Goal: Task Accomplishment & Management: Complete application form

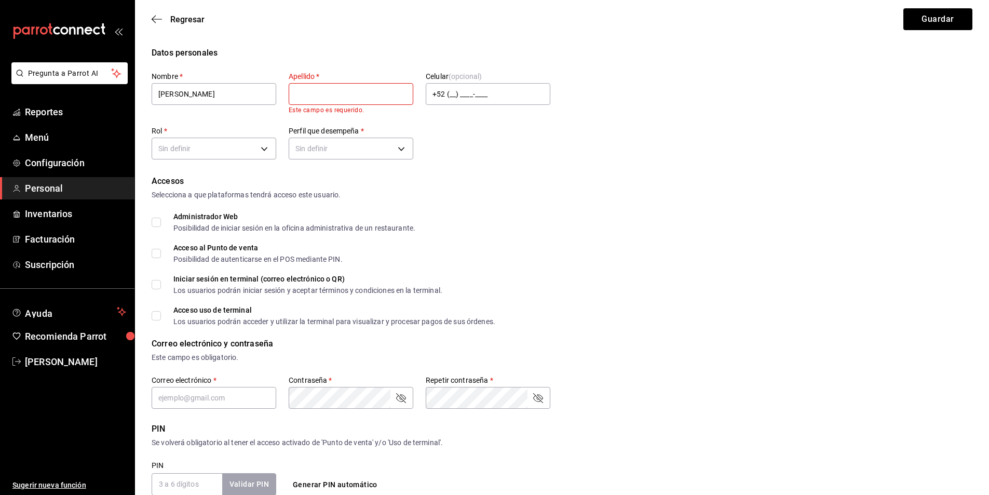
click at [340, 98] on input "text" at bounding box center [351, 94] width 125 height 22
click at [219, 96] on input "[PERSON_NAME]" at bounding box center [214, 94] width 125 height 22
type input "[PERSON_NAME]"
click at [306, 95] on input "text" at bounding box center [351, 94] width 125 height 22
type input "[PERSON_NAME]"
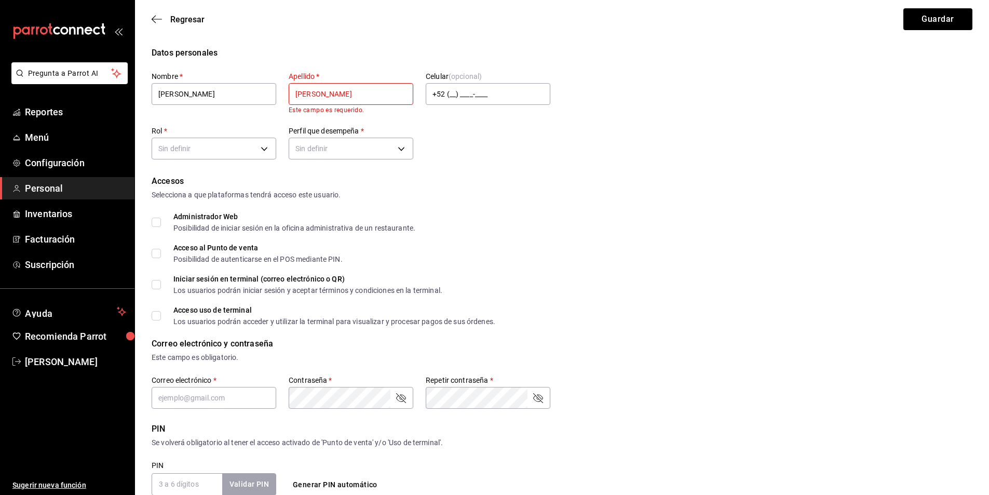
click at [365, 61] on div "Datos personales Nombre   * [PERSON_NAME]   * [PERSON_NAME] Este campo es reque…" at bounding box center [562, 105] width 821 height 116
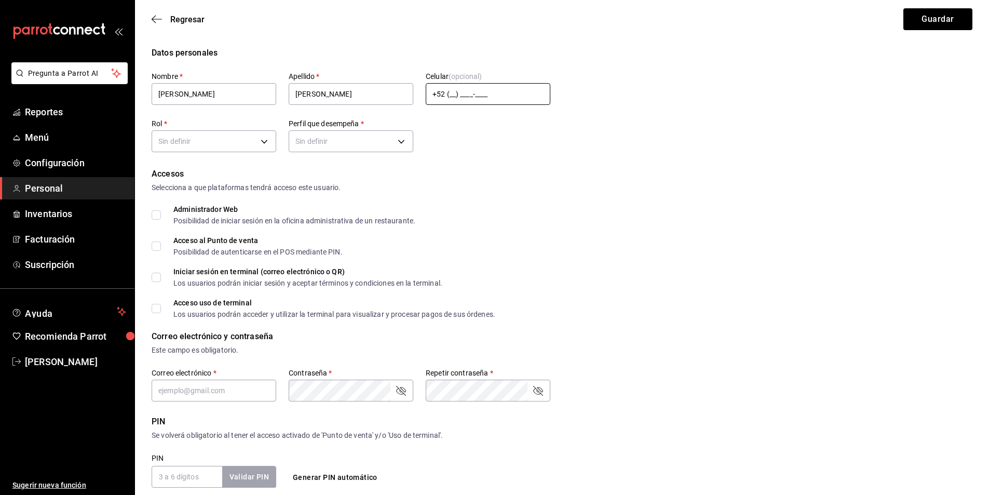
click at [467, 98] on input "+52 (__) ____-____" at bounding box center [488, 94] width 125 height 22
click at [173, 139] on body "Pregunta a Parrot AI Reportes Menú Configuración Personal Inventarios Facturaci…" at bounding box center [494, 379] width 989 height 758
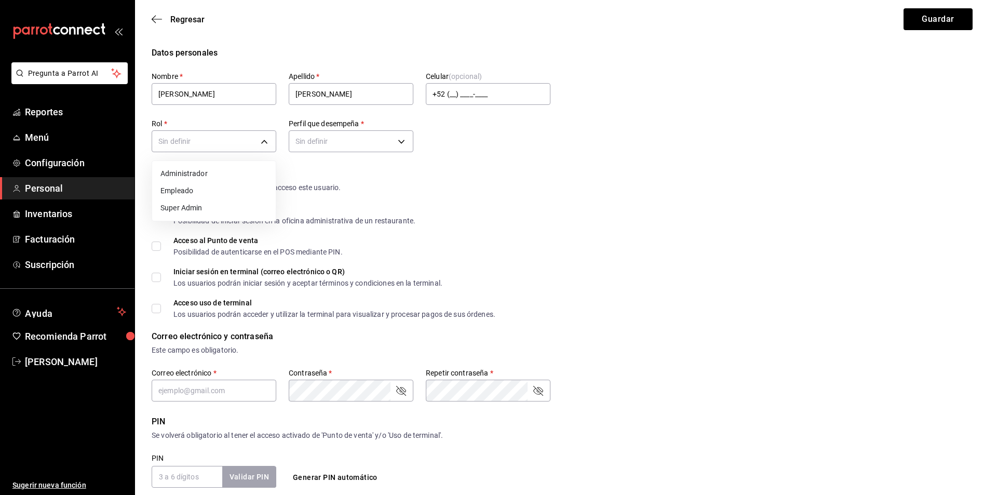
click at [193, 188] on li "Empleado" at bounding box center [214, 190] width 124 height 17
type input "a9cee533-3fbe-4955-85cb-749f0b3de3e2"
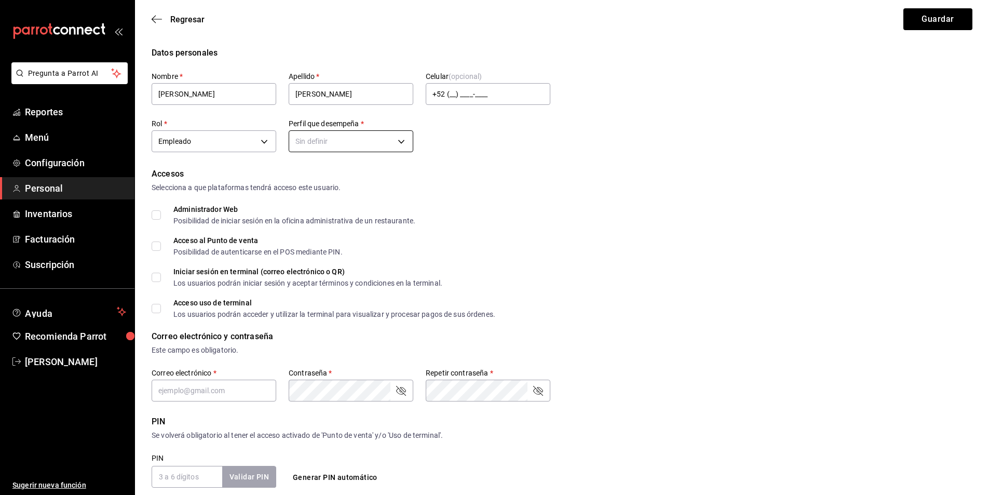
click at [330, 142] on body "Pregunta a Parrot AI Reportes Menú Configuración Personal Inventarios Facturaci…" at bounding box center [494, 379] width 989 height 758
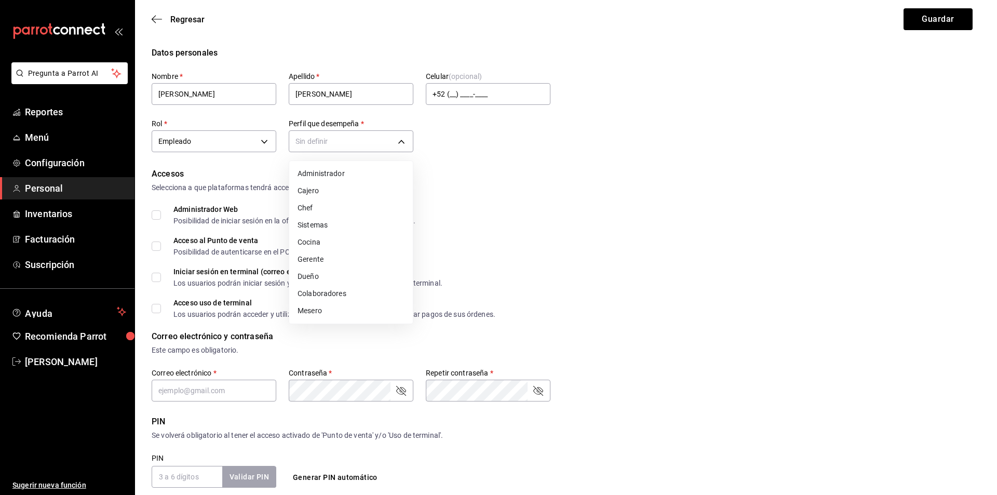
click at [314, 242] on li "Cocina" at bounding box center [351, 242] width 124 height 17
type input "KITCHEN"
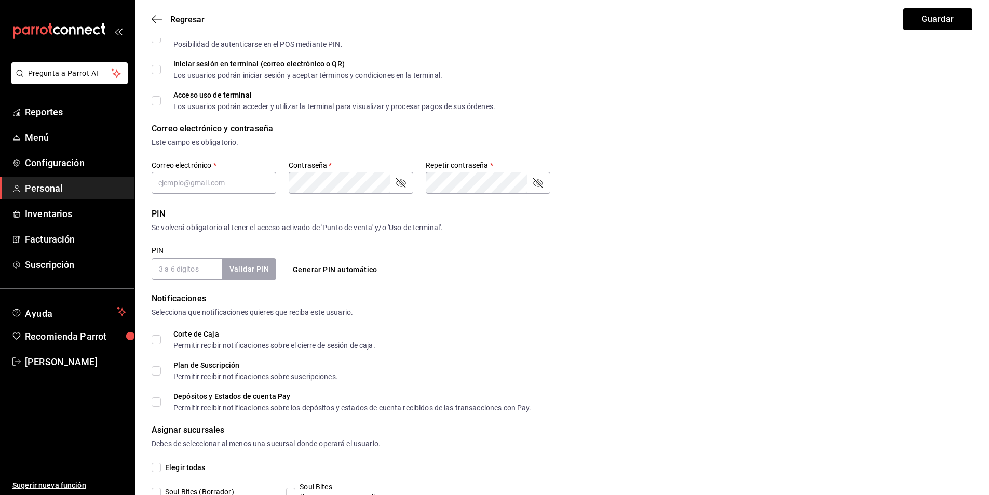
scroll to position [252, 0]
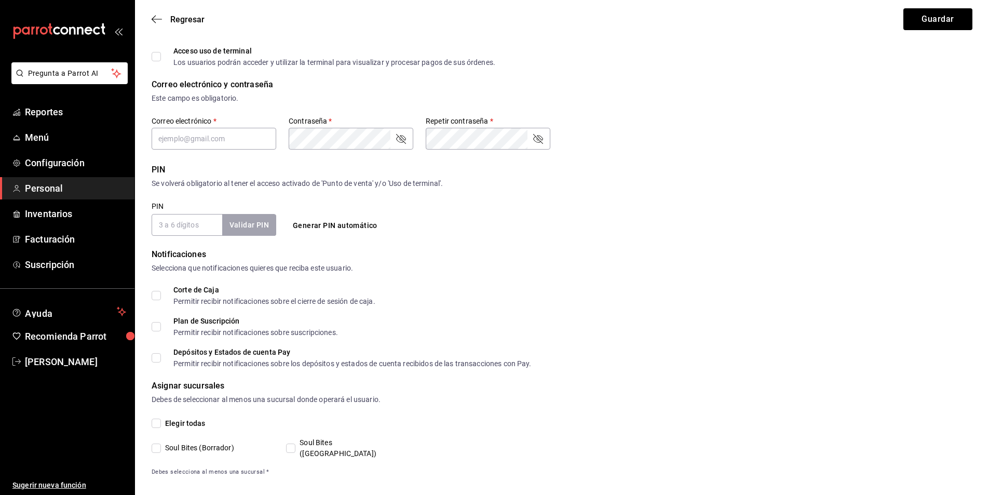
click at [194, 231] on input "PIN" at bounding box center [187, 225] width 71 height 22
checkbox input "true"
type input "0110"
click at [258, 226] on button "Validar PIN" at bounding box center [248, 225] width 55 height 22
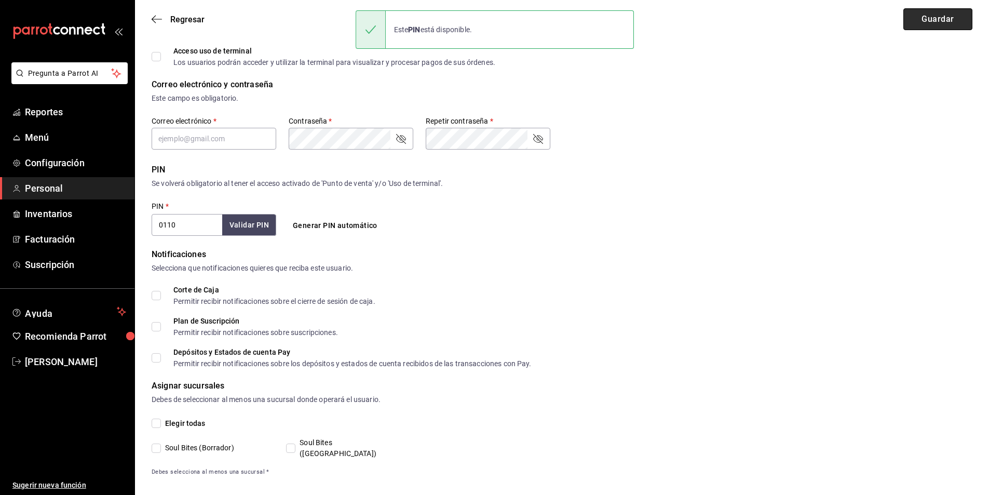
click at [926, 22] on button "Guardar" at bounding box center [938, 19] width 69 height 22
click at [229, 143] on input "text" at bounding box center [214, 139] width 125 height 22
type input "ckdoro"
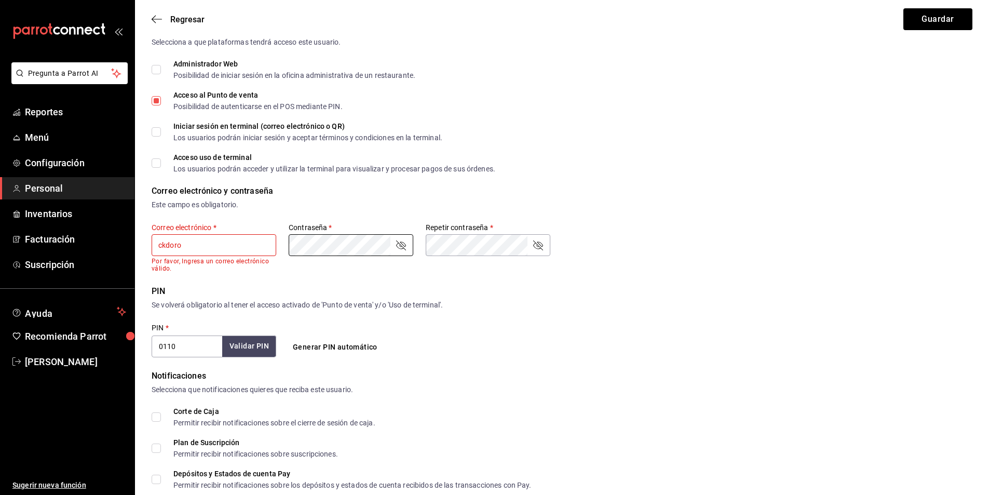
scroll to position [148, 0]
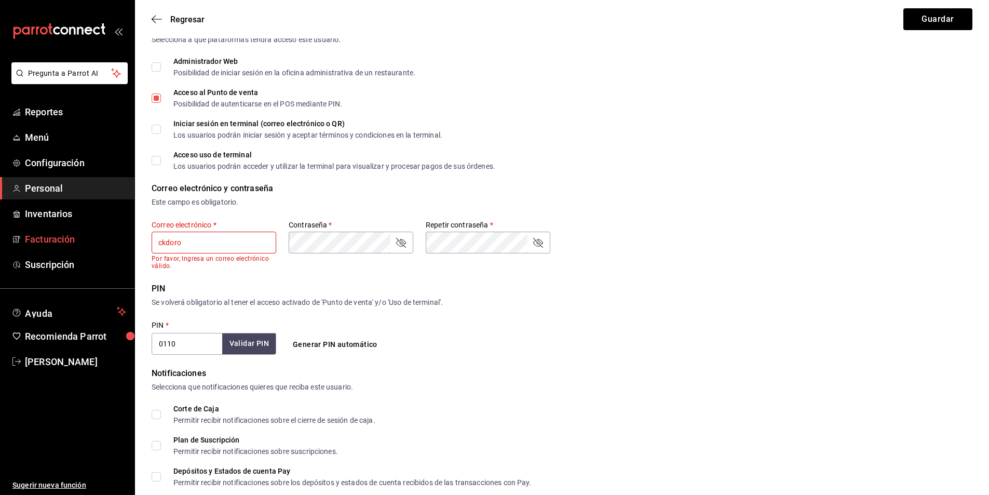
drag, startPoint x: 238, startPoint y: 246, endPoint x: 76, endPoint y: 249, distance: 161.5
click at [76, 249] on div "Pregunta a Parrot AI Reportes Menú Configuración Personal Inventarios Facturaci…" at bounding box center [494, 238] width 989 height 773
click at [215, 247] on input "text" at bounding box center [214, 243] width 125 height 22
type input "[EMAIL_ADDRESS][DOMAIN_NAME]"
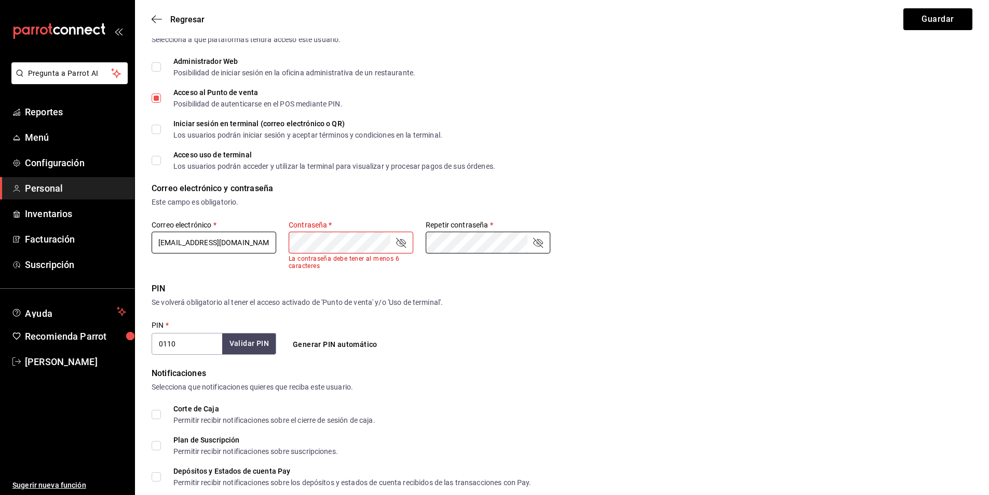
click at [159, 252] on div "Correo electrónico   * [EMAIL_ADDRESS][DOMAIN_NAME] Contraseña   * Contraseña  …" at bounding box center [351, 245] width 399 height 50
click at [555, 346] on div "PIN Se volverá obligatorio al tener el acceso activado de 'Punto de venta' y/o …" at bounding box center [562, 318] width 821 height 72
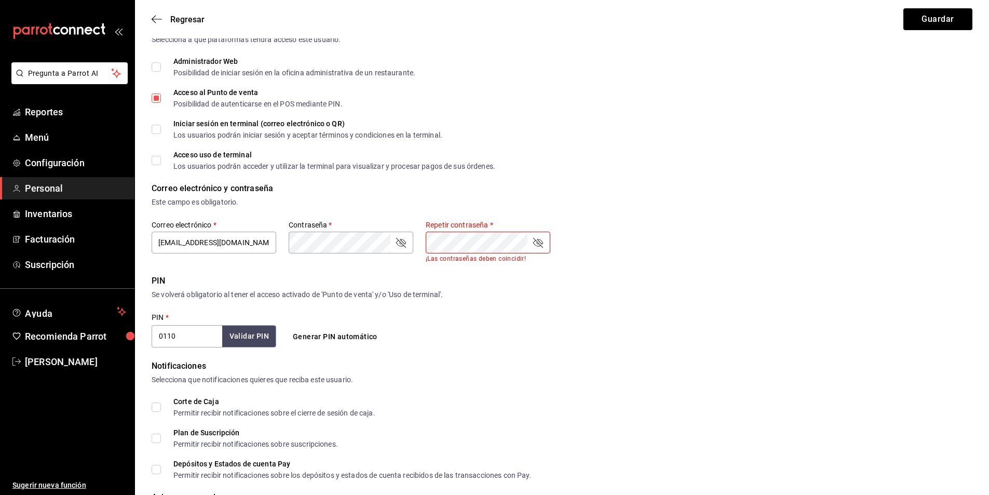
click at [360, 235] on div "Correo electrónico   * [EMAIL_ADDRESS][DOMAIN_NAME] Contraseña   * Contraseña  …" at bounding box center [351, 241] width 399 height 42
click at [571, 294] on div "Se volverá obligatorio al tener el acceso activado de 'Punto de venta' y/o 'Uso…" at bounding box center [562, 294] width 821 height 11
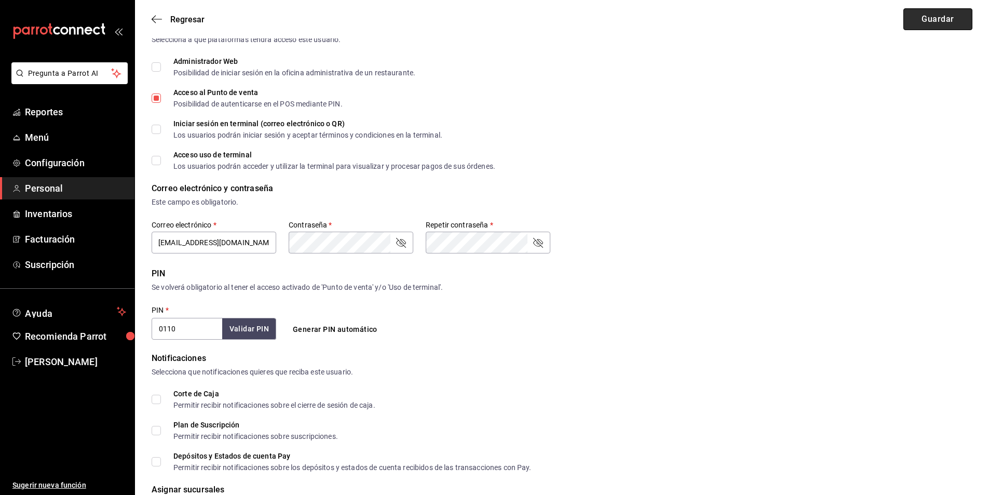
click at [948, 16] on button "Guardar" at bounding box center [938, 19] width 69 height 22
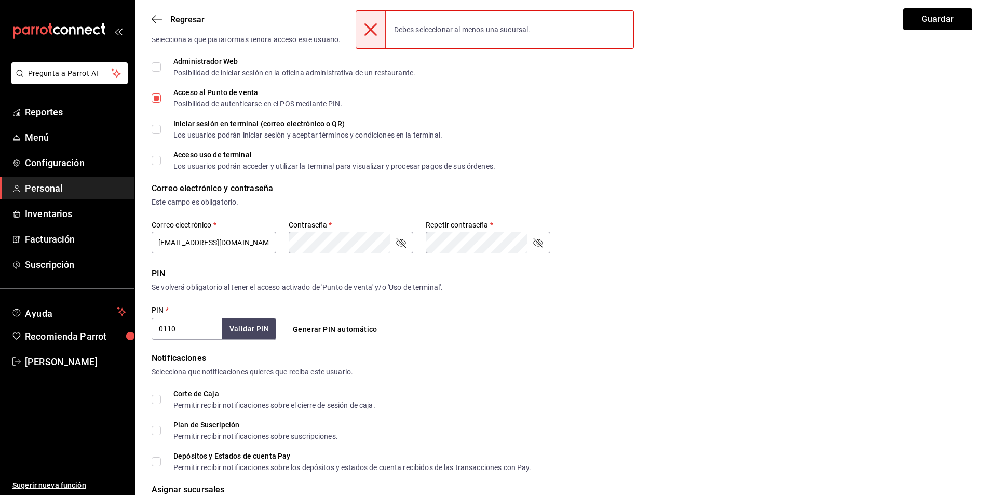
click at [505, 169] on div "Acceso uso de terminal Los usuarios podrán acceder y utilizar la terminal para …" at bounding box center [562, 160] width 821 height 19
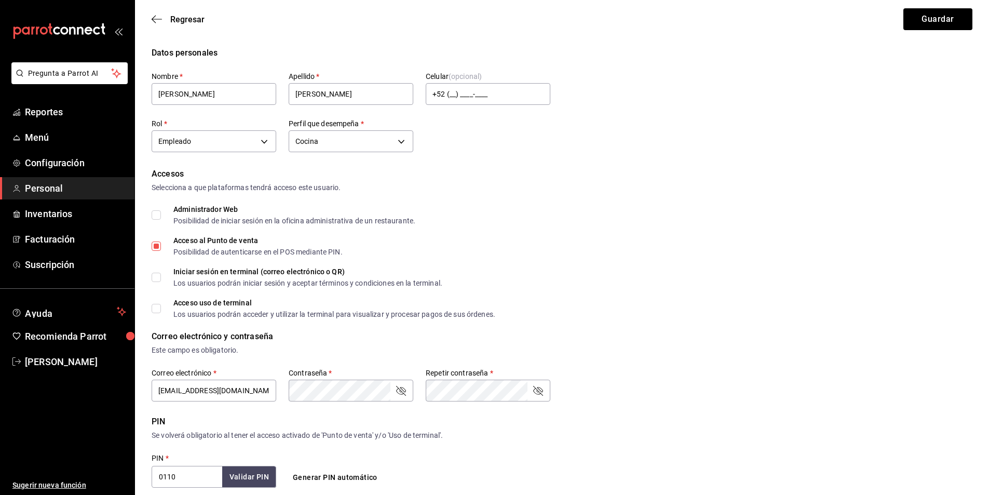
scroll to position [269, 0]
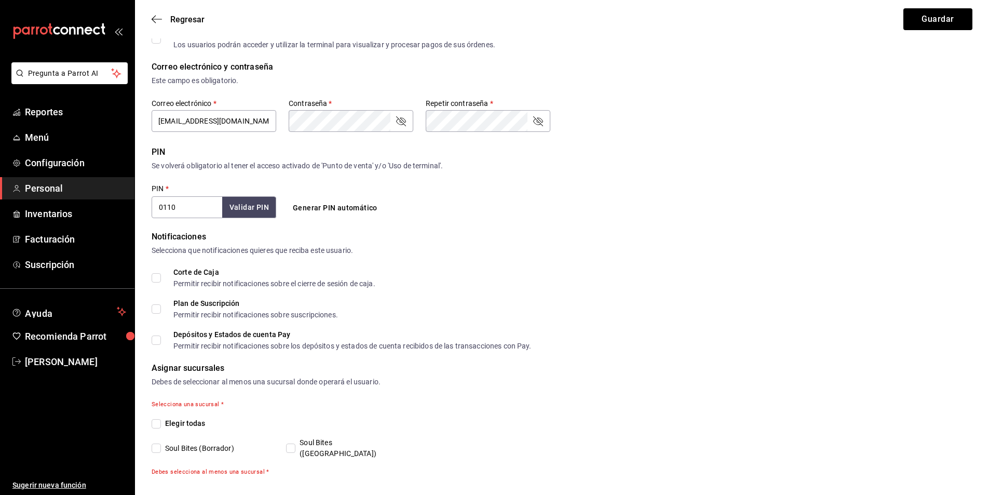
click at [302, 440] on span "Soul Bites ([GEOGRAPHIC_DATA])" at bounding box center [351, 448] width 112 height 22
click at [295, 443] on input "Soul Bites ([GEOGRAPHIC_DATA])" at bounding box center [290, 447] width 9 height 9
checkbox input "true"
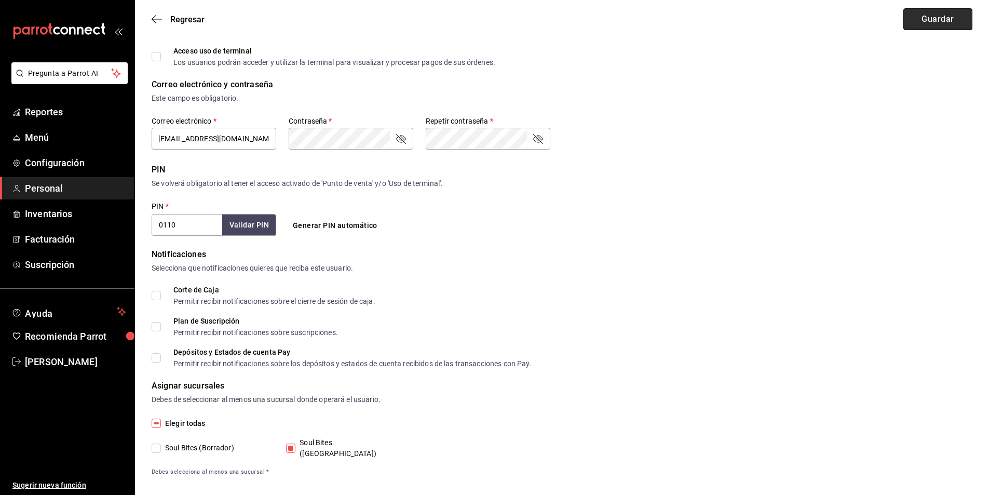
click at [947, 20] on button "Guardar" at bounding box center [938, 19] width 69 height 22
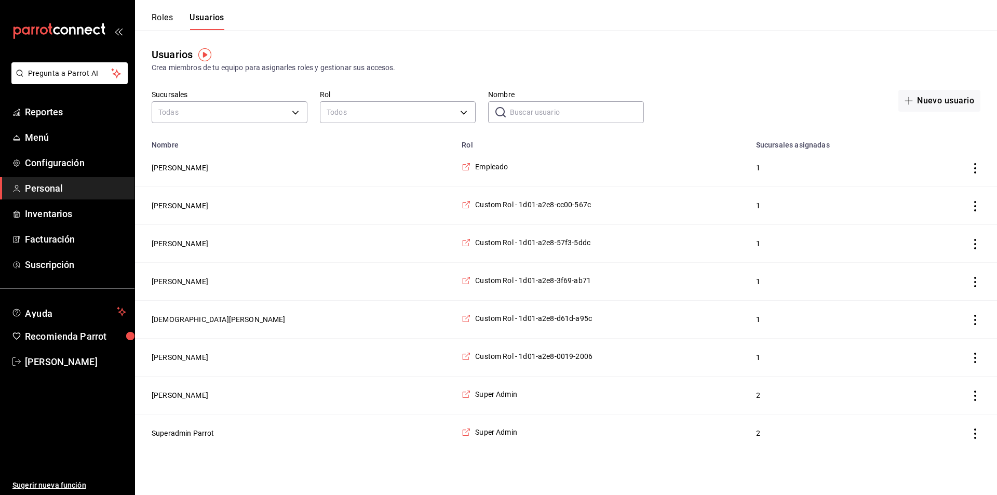
click at [76, 185] on span "Personal" at bounding box center [75, 188] width 101 height 14
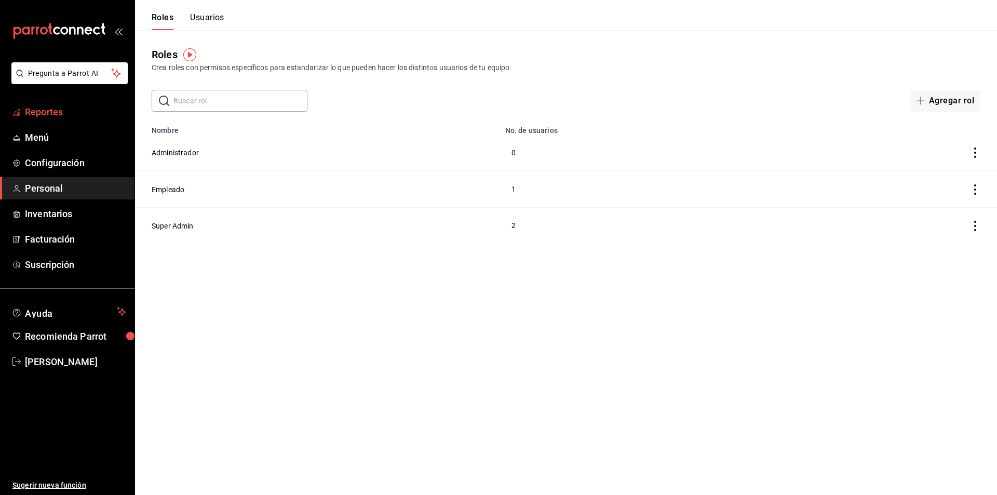
click at [54, 108] on span "Reportes" at bounding box center [75, 112] width 101 height 14
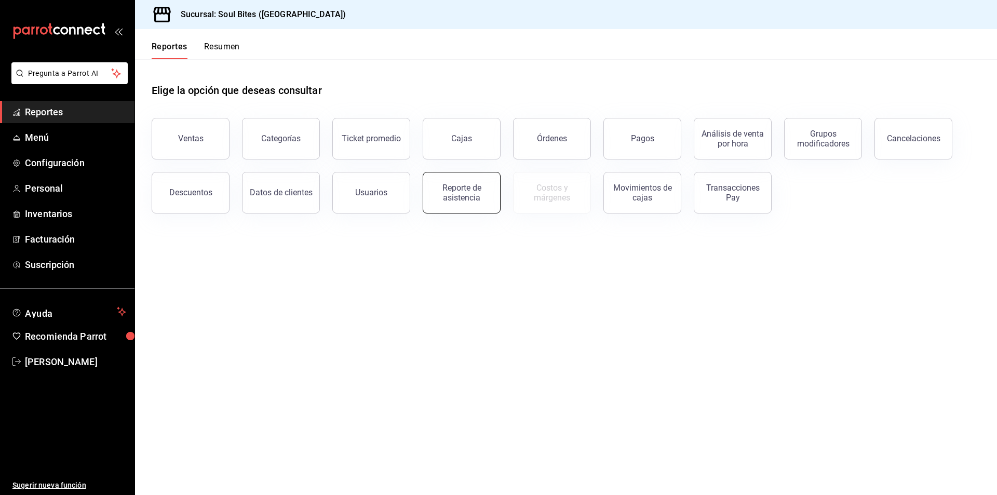
click at [471, 201] on div "Reporte de asistencia" at bounding box center [461, 193] width 64 height 20
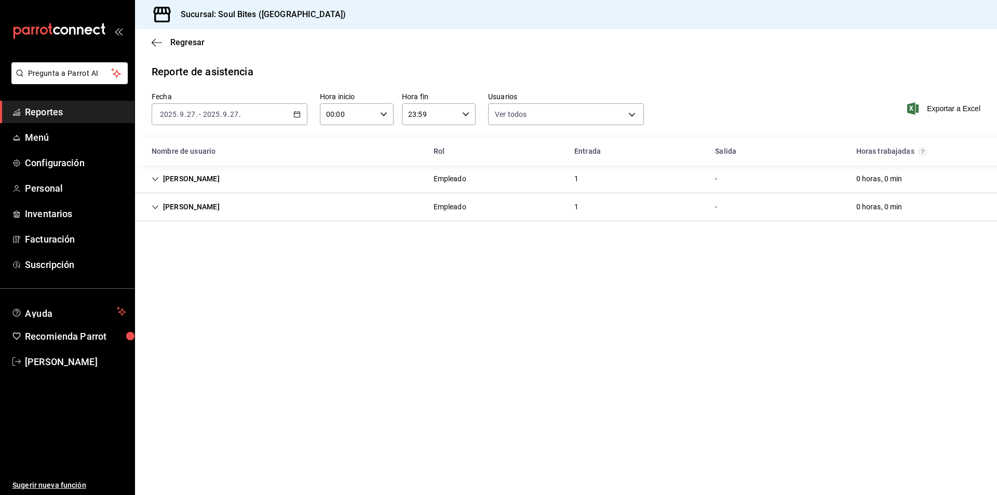
click at [298, 117] on \(Stroke\) "button" at bounding box center [297, 115] width 6 height 6
click at [332, 264] on main "Regresar Reporte de asistencia Fecha [DATE] 2025 . 9 . 27 . - [DATE] 2025 . 9 .…" at bounding box center [566, 262] width 862 height 466
click at [303, 108] on div "[DATE] 2025 . 9 . 27 . - [DATE] 2025 . 9 . 27 ." at bounding box center [230, 114] width 156 height 22
click at [311, 274] on main "Regresar Reporte de asistencia Fecha [DATE] 2025 . 9 . 27 . - [DATE] 2025 . 9 .…" at bounding box center [566, 262] width 862 height 466
click at [298, 115] on icon "button" at bounding box center [296, 114] width 7 height 7
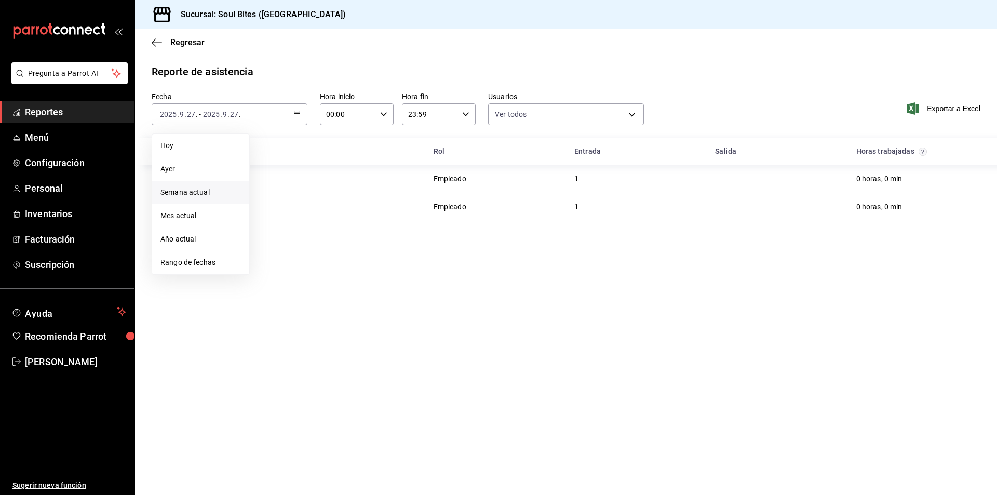
click at [209, 196] on span "Semana actual" at bounding box center [200, 192] width 80 height 11
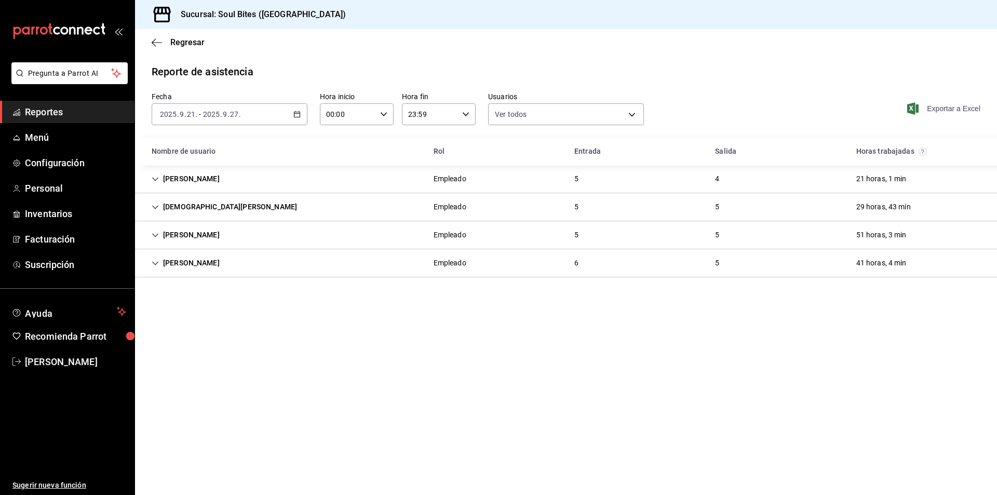
click at [950, 107] on span "Exportar a Excel" at bounding box center [944, 108] width 71 height 12
